Goal: Task Accomplishment & Management: Use online tool/utility

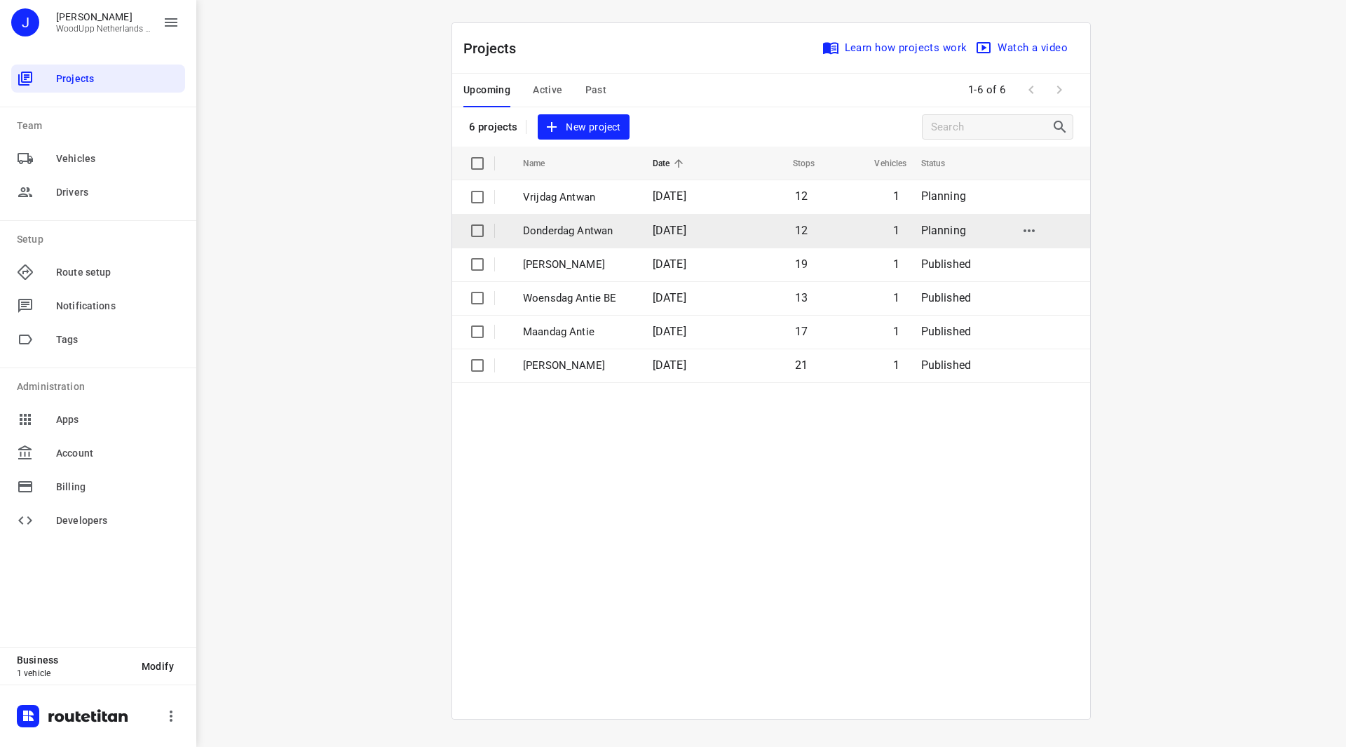
click at [569, 243] on td "Donderdag Antwan" at bounding box center [575, 231] width 132 height 34
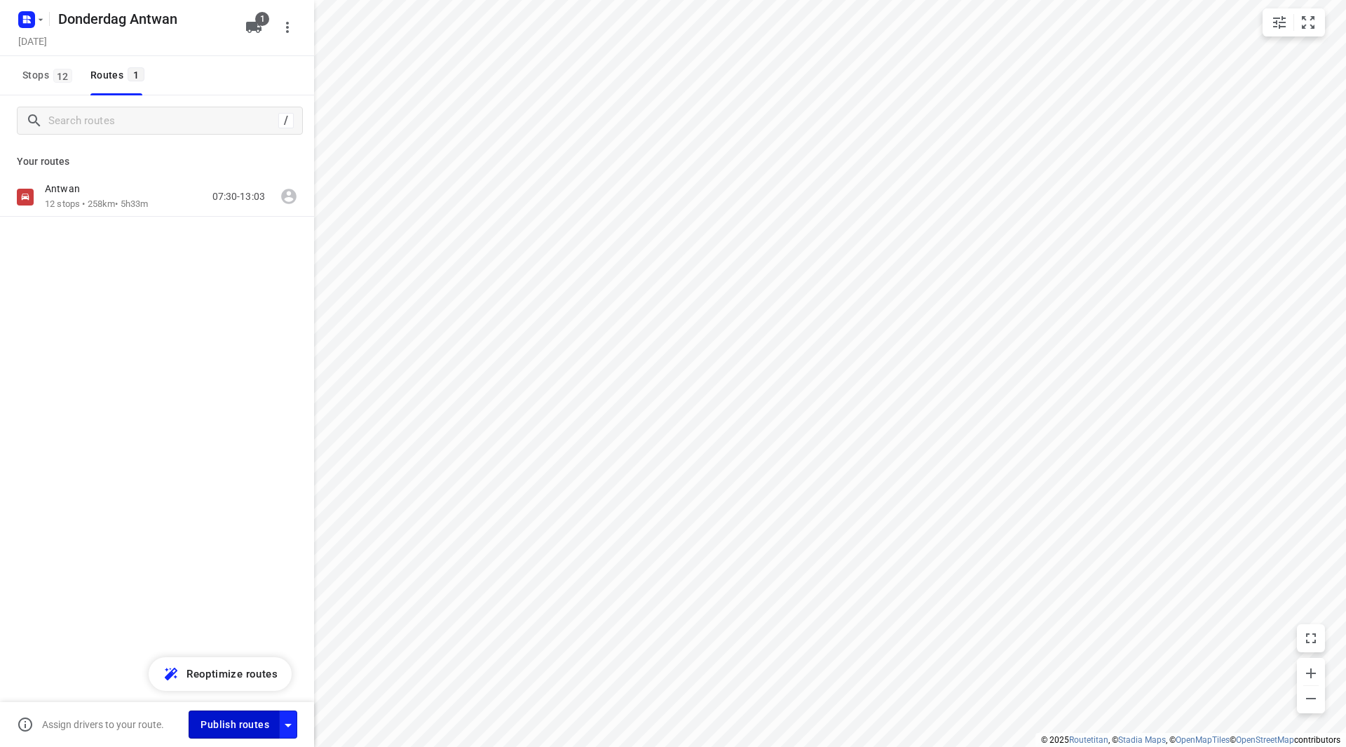
click at [206, 723] on span "Publish routes" at bounding box center [234, 725] width 69 height 18
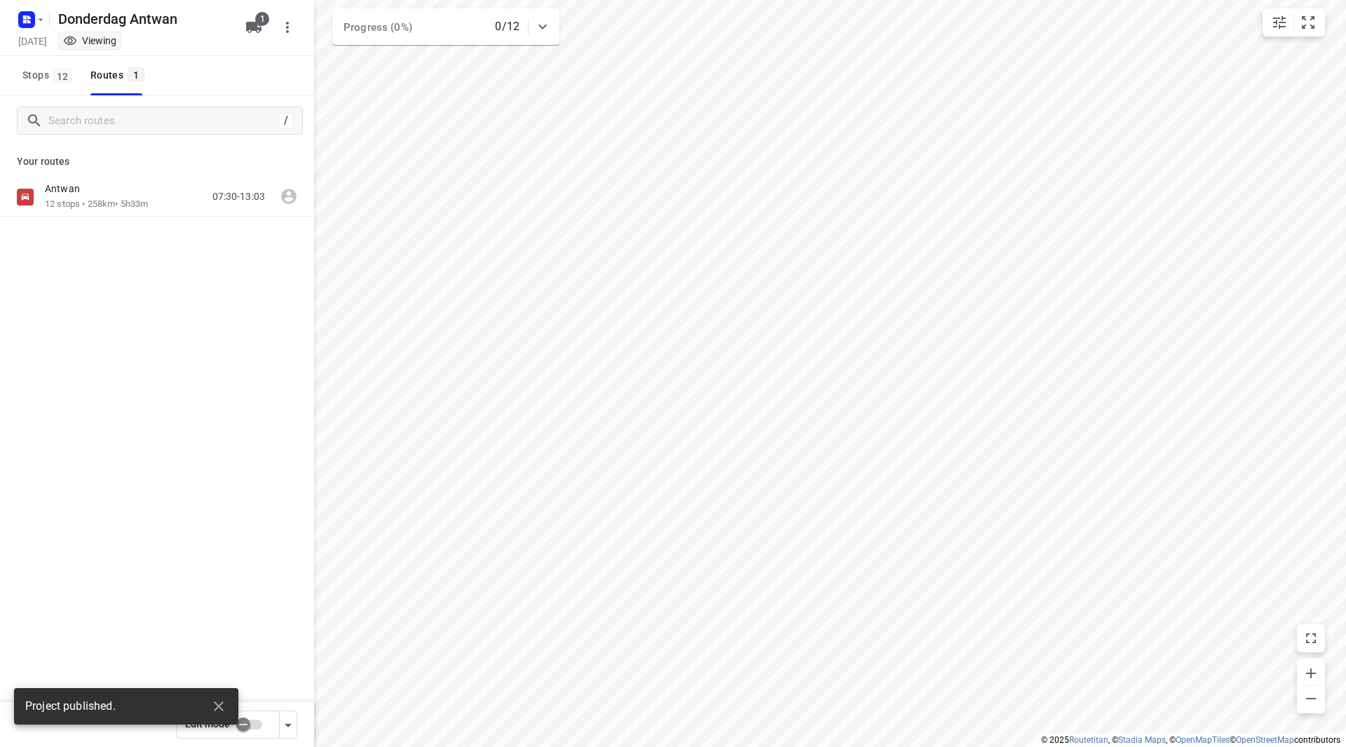
click at [19, 6] on div at bounding box center [30, 19] width 34 height 27
click at [20, 8] on icon "button" at bounding box center [26, 19] width 22 height 22
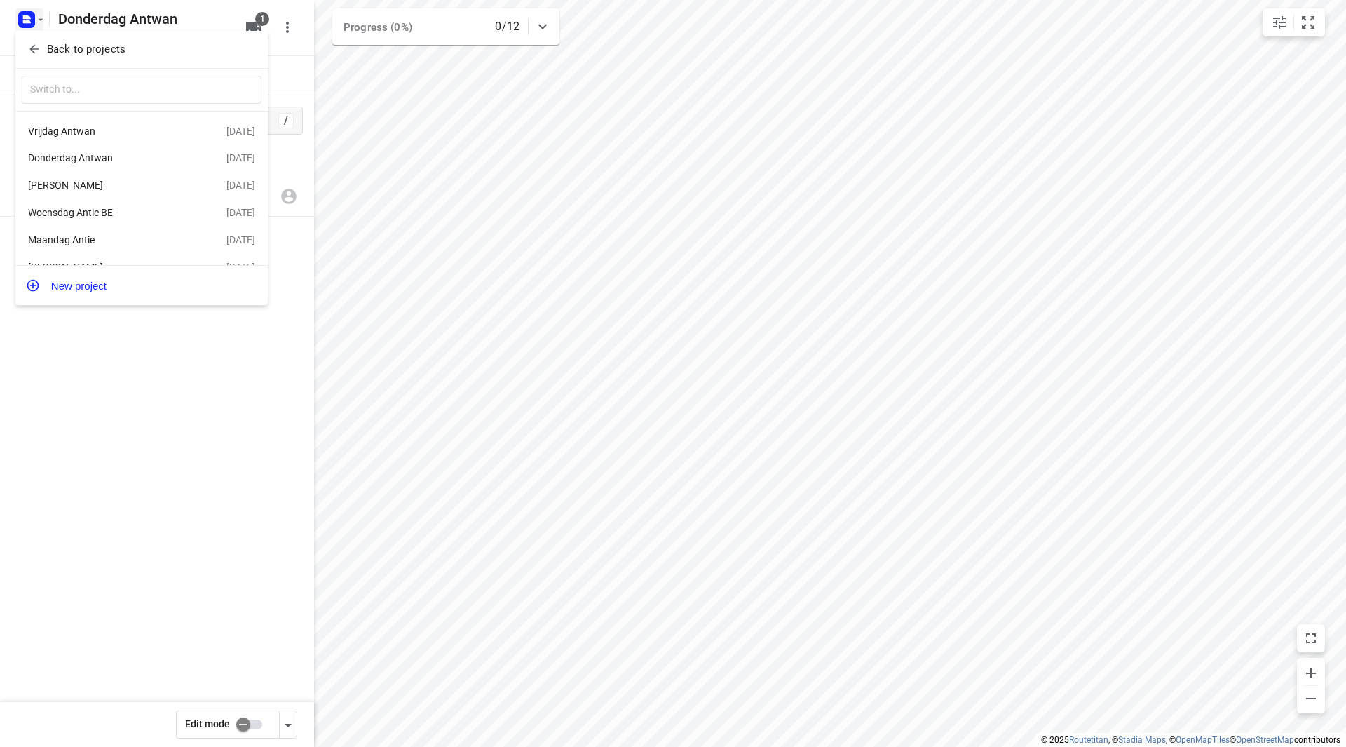
click at [96, 130] on div "Vrijdag Antwan" at bounding box center [108, 130] width 161 height 11
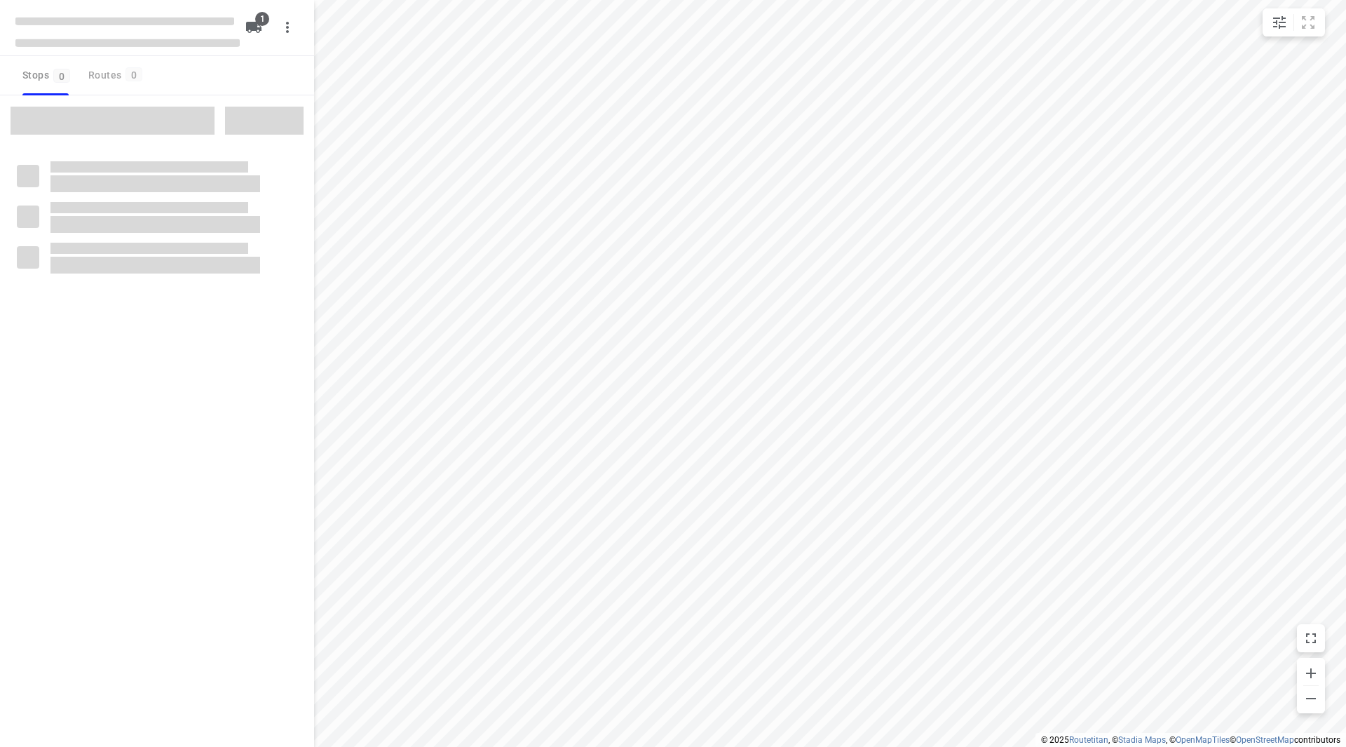
type input "distance"
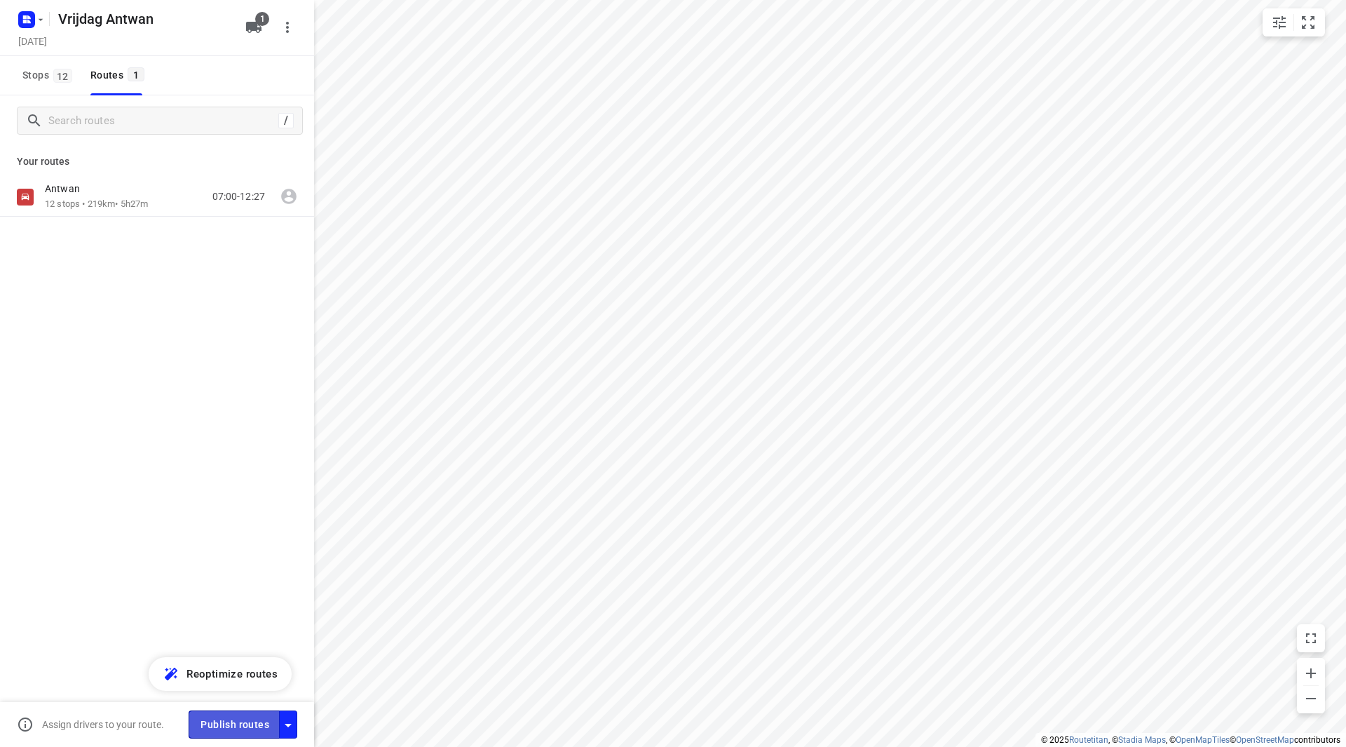
click at [235, 723] on span "Publish routes" at bounding box center [234, 725] width 69 height 18
